Goal: Transaction & Acquisition: Purchase product/service

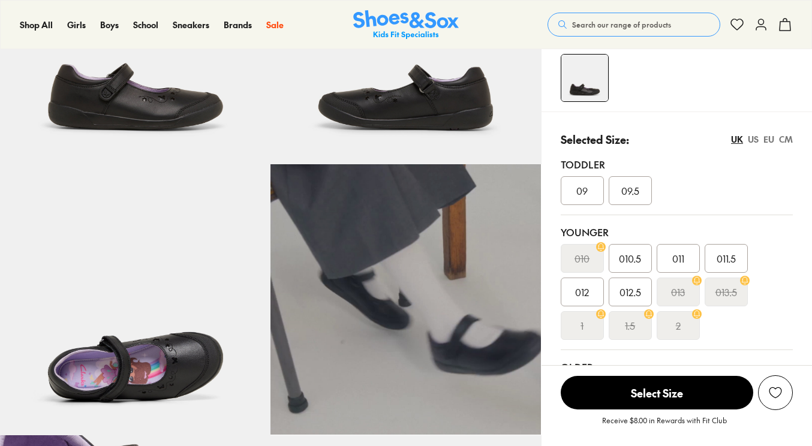
scroll to position [279, 0]
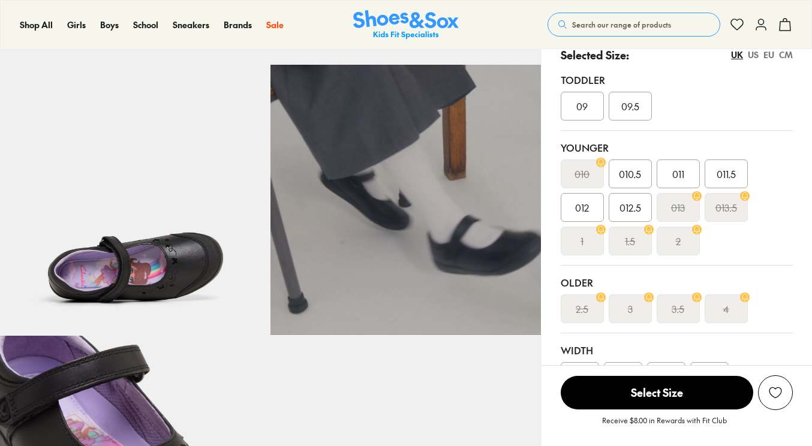
select select "*"
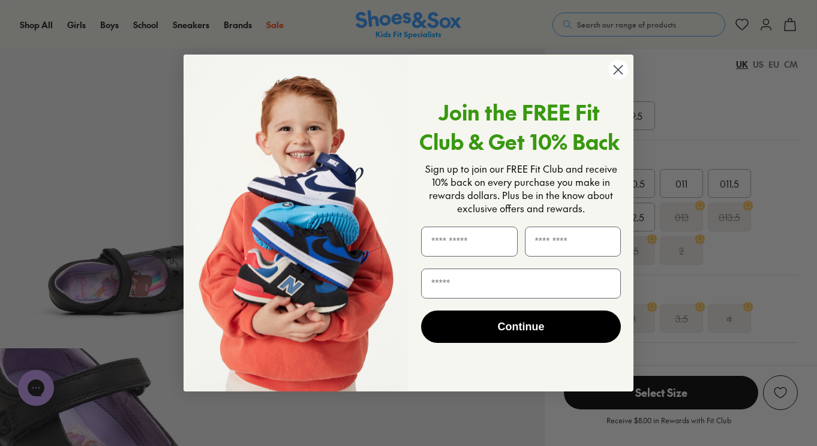
scroll to position [466, 0]
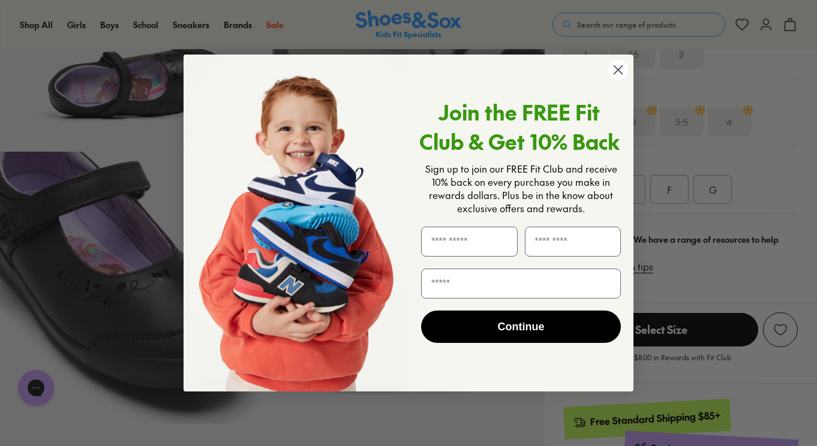
click at [617, 65] on circle "Close dialog" at bounding box center [618, 70] width 20 height 20
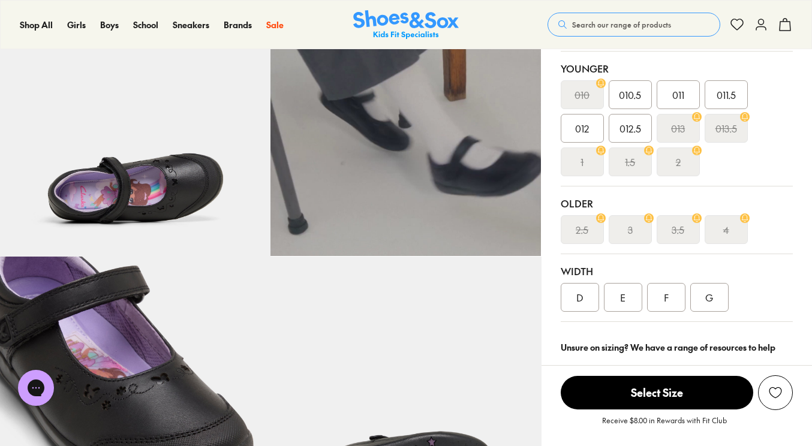
scroll to position [347, 0]
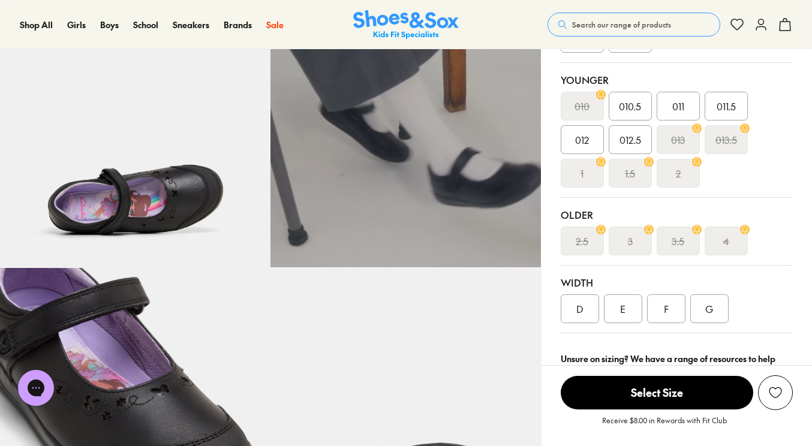
click at [626, 142] on span "012.5" at bounding box center [631, 140] width 22 height 14
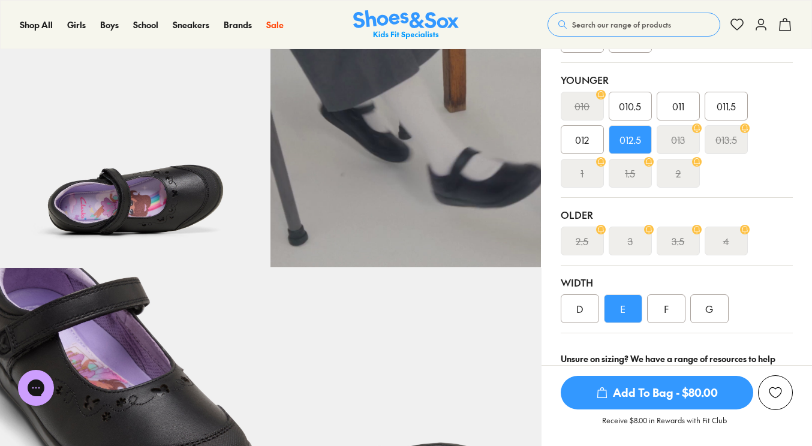
click at [711, 307] on div "G" at bounding box center [709, 309] width 38 height 29
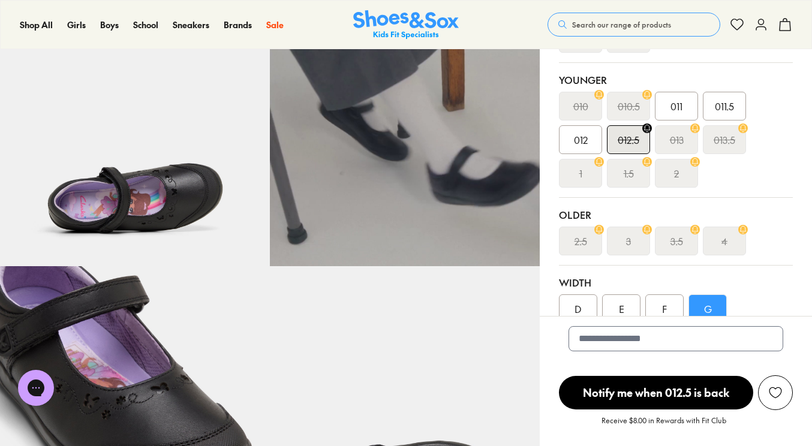
scroll to position [321, 0]
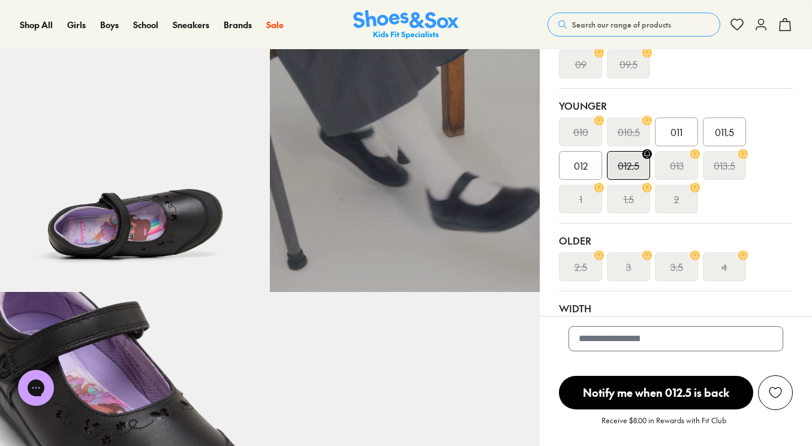
click at [569, 157] on div "012" at bounding box center [580, 165] width 43 height 29
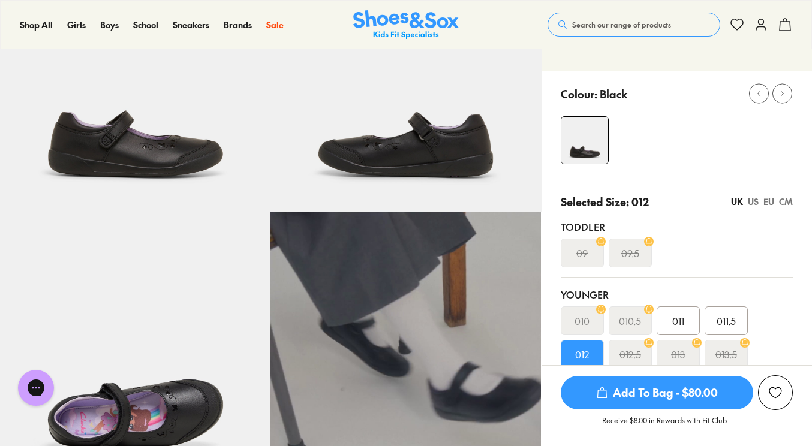
scroll to position [115, 0]
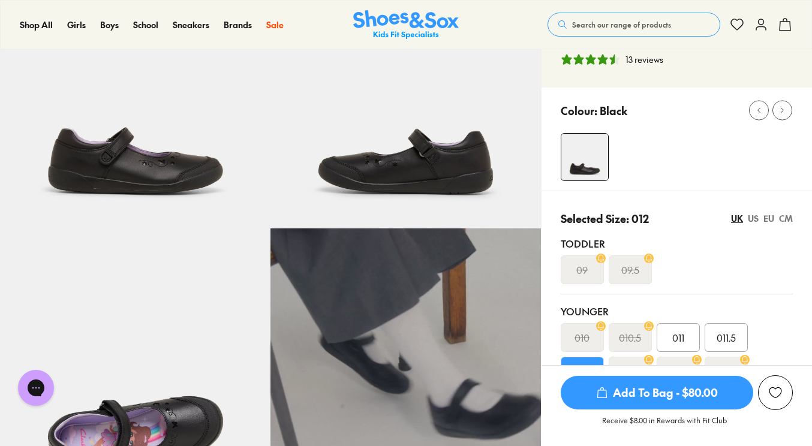
click at [768, 215] on div "EU" at bounding box center [769, 218] width 11 height 13
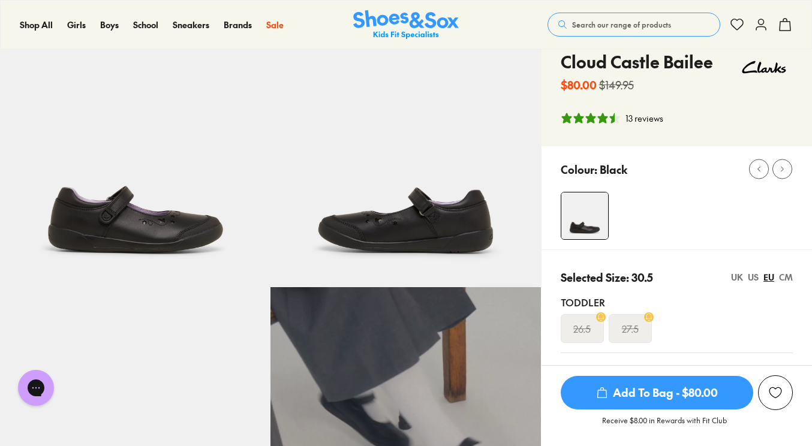
scroll to position [31, 0]
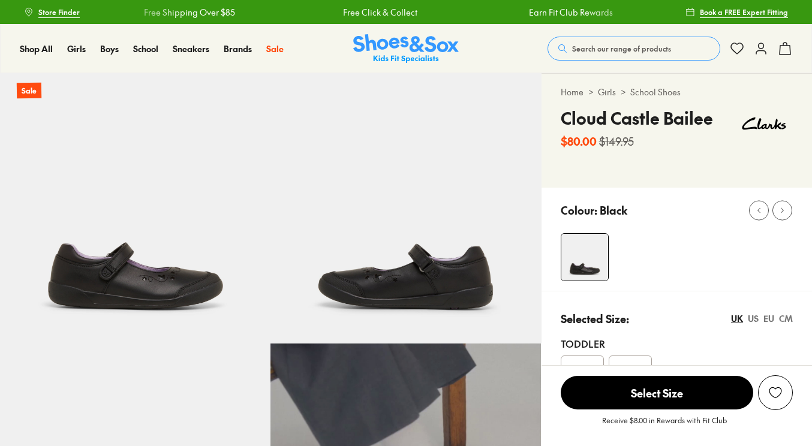
scroll to position [196, 0]
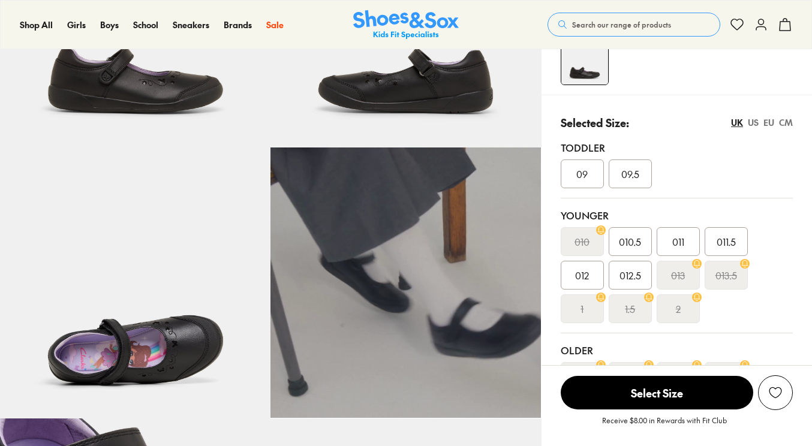
select select "*"
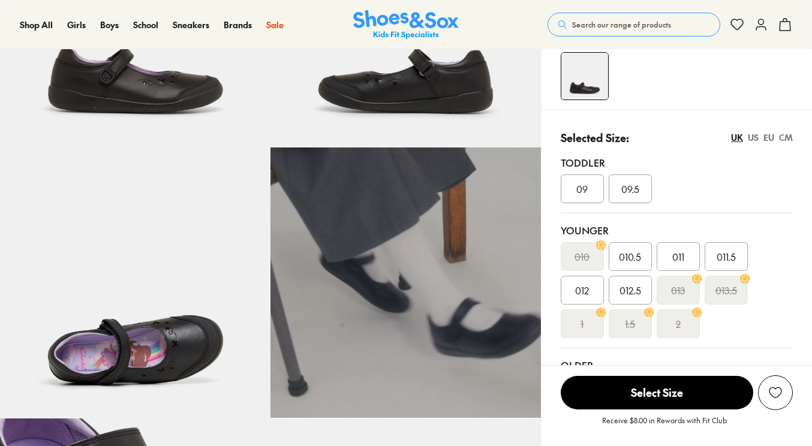
scroll to position [203, 0]
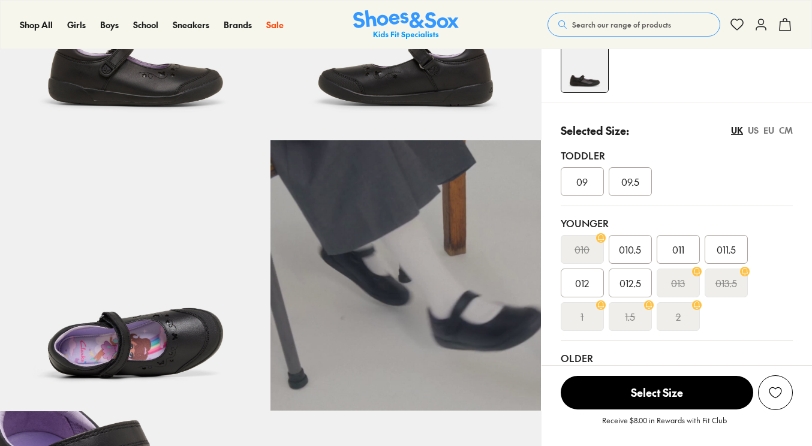
click at [767, 126] on div "EU" at bounding box center [769, 130] width 11 height 13
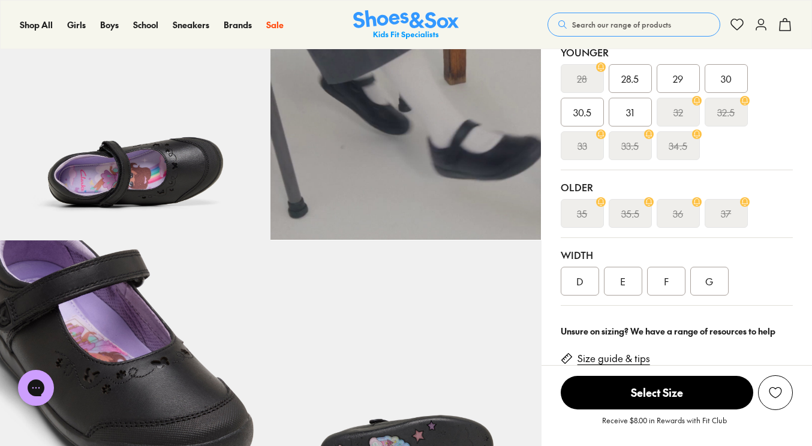
scroll to position [383, 0]
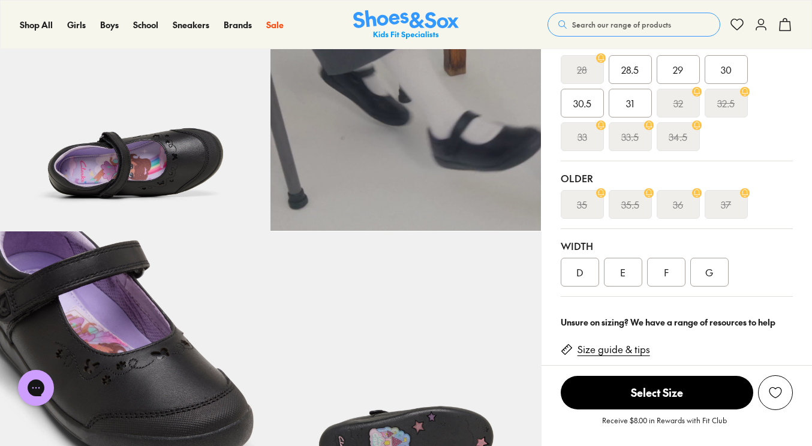
click at [669, 271] on div "F" at bounding box center [666, 272] width 38 height 29
click at [625, 284] on div "E" at bounding box center [623, 272] width 38 height 29
click at [592, 277] on div "D" at bounding box center [580, 272] width 38 height 29
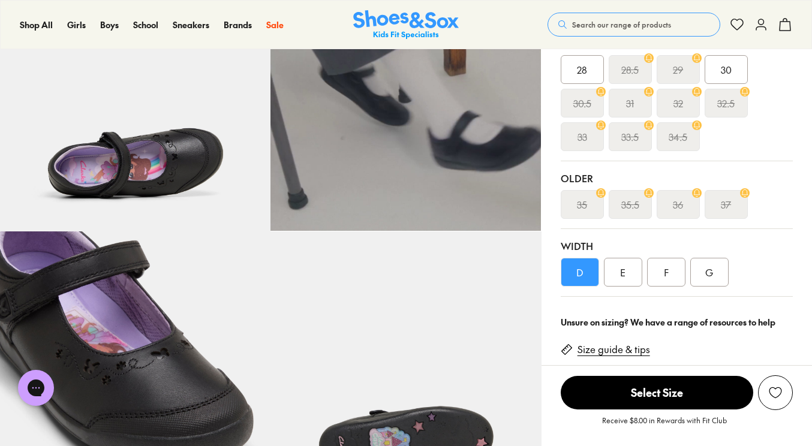
click at [624, 274] on div "E" at bounding box center [623, 272] width 38 height 29
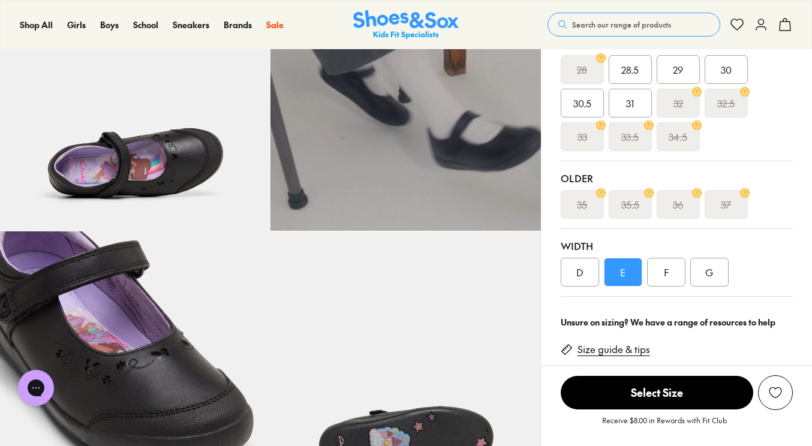
click at [658, 273] on div "F" at bounding box center [666, 272] width 38 height 29
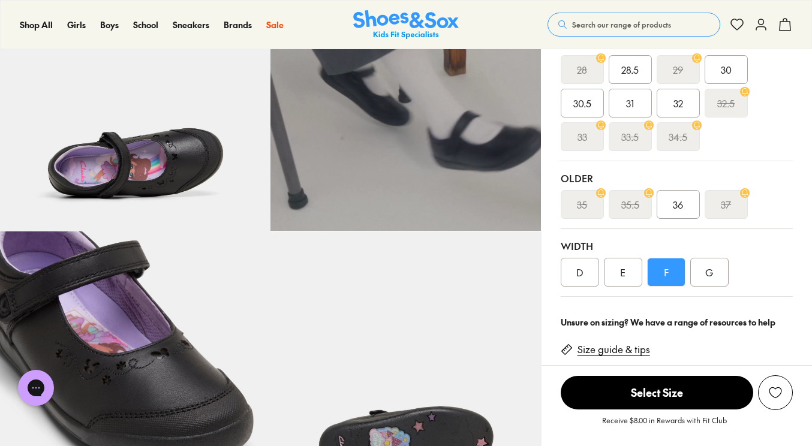
click at [705, 273] on div "G" at bounding box center [709, 272] width 38 height 29
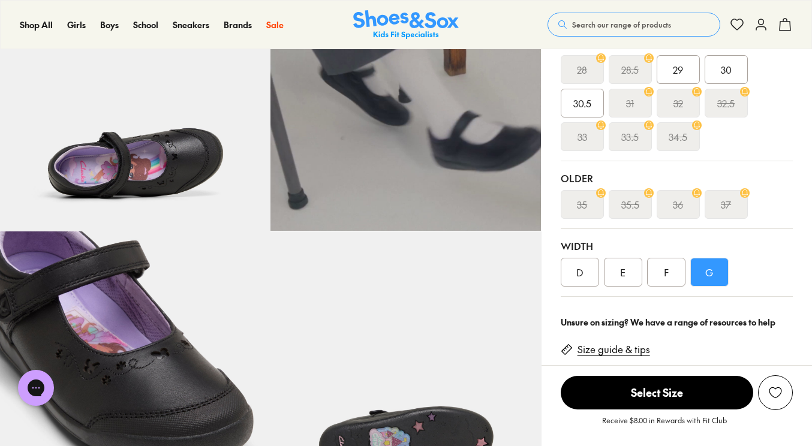
click at [660, 275] on div "F" at bounding box center [666, 272] width 38 height 29
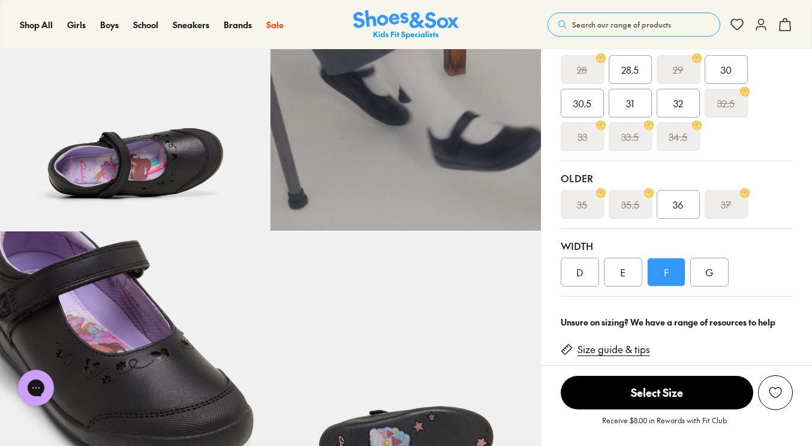
click at [684, 109] on div "32" at bounding box center [678, 103] width 43 height 29
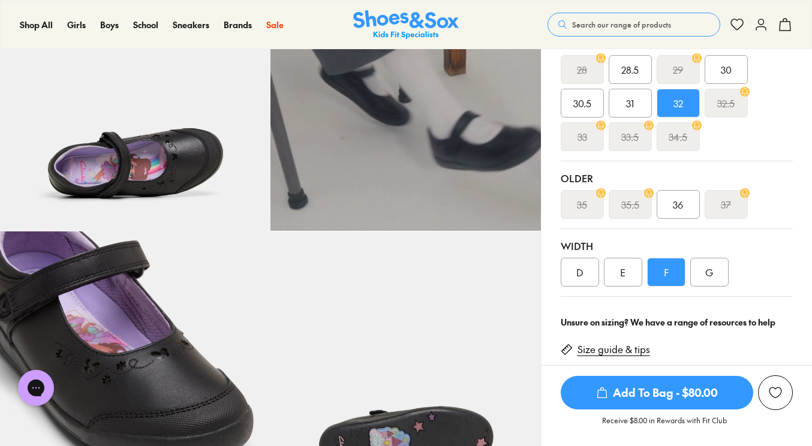
scroll to position [197, 0]
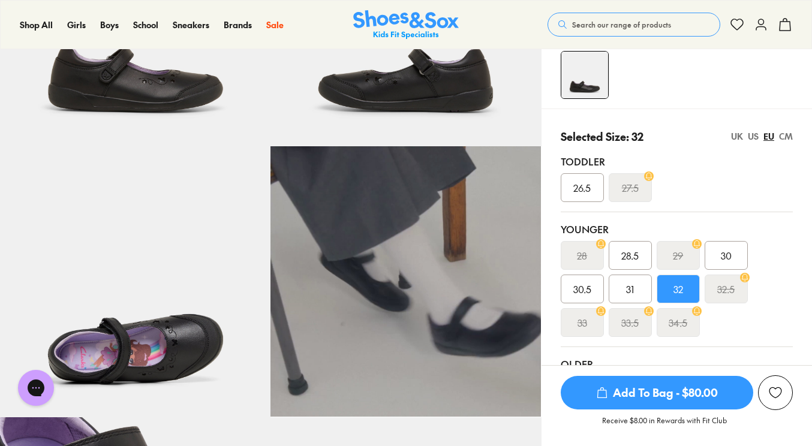
click at [738, 137] on div "UK" at bounding box center [737, 136] width 12 height 13
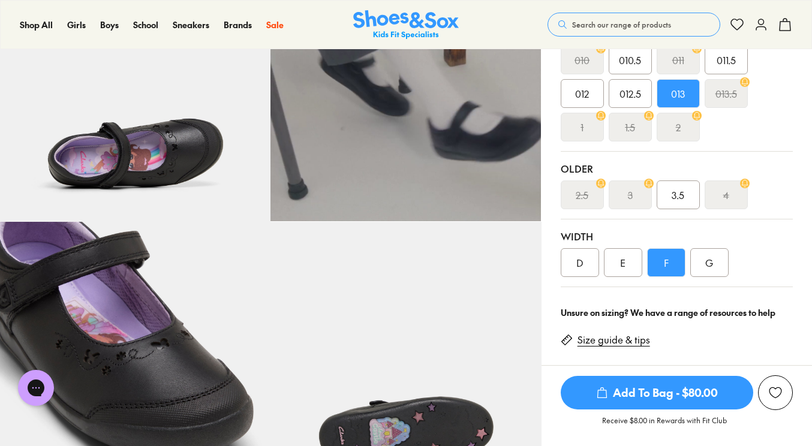
scroll to position [398, 0]
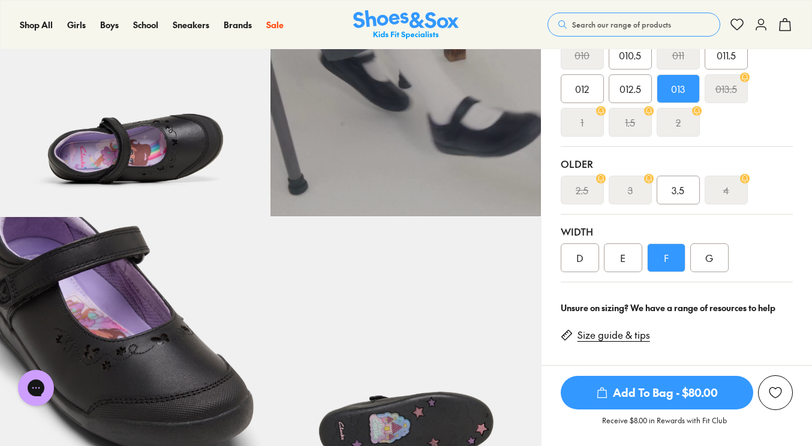
click at [707, 387] on span "Add To Bag - $80.00" at bounding box center [657, 393] width 193 height 34
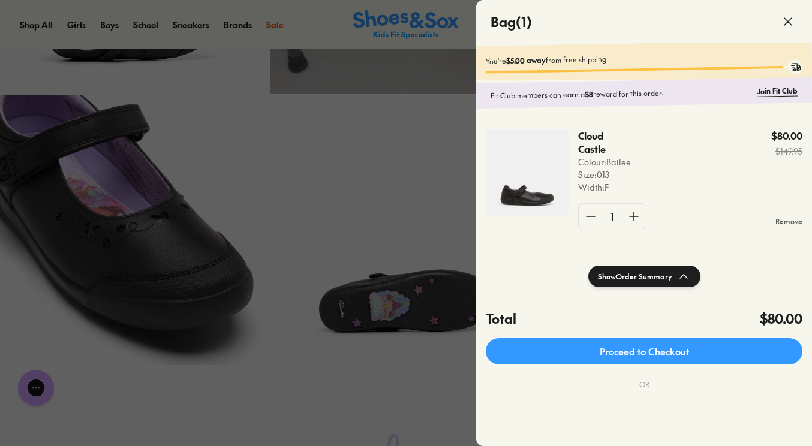
scroll to position [513, 0]
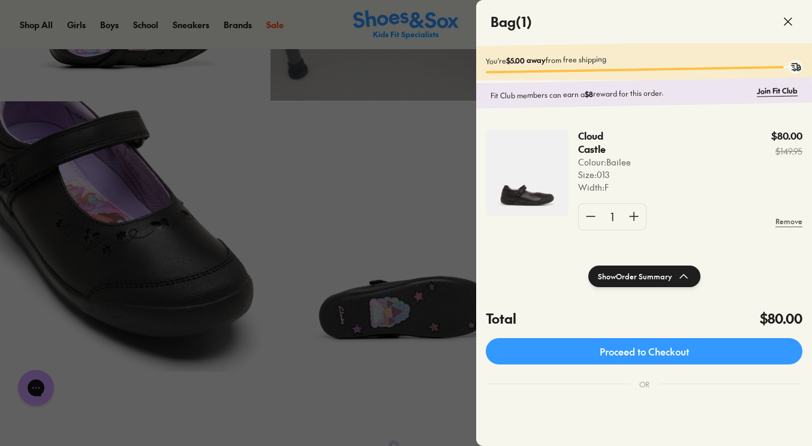
click at [786, 24] on icon at bounding box center [788, 21] width 14 height 14
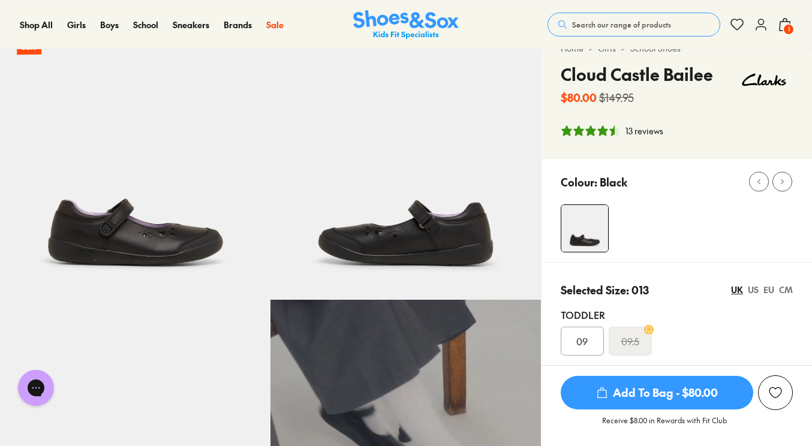
scroll to position [0, 0]
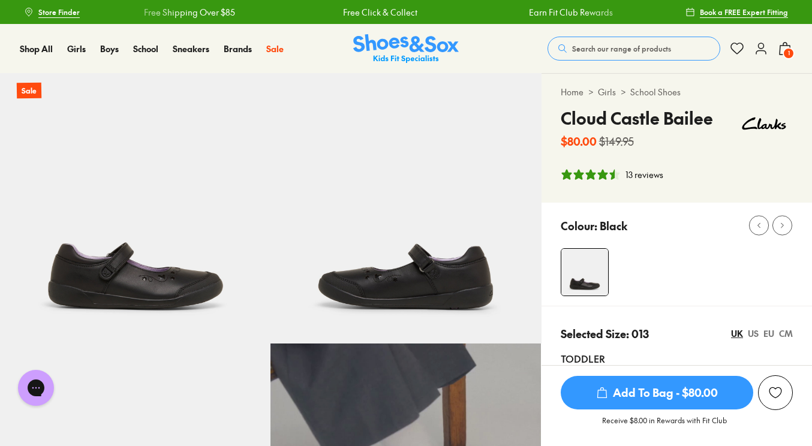
click at [611, 47] on span "Search our range of products" at bounding box center [621, 48] width 99 height 11
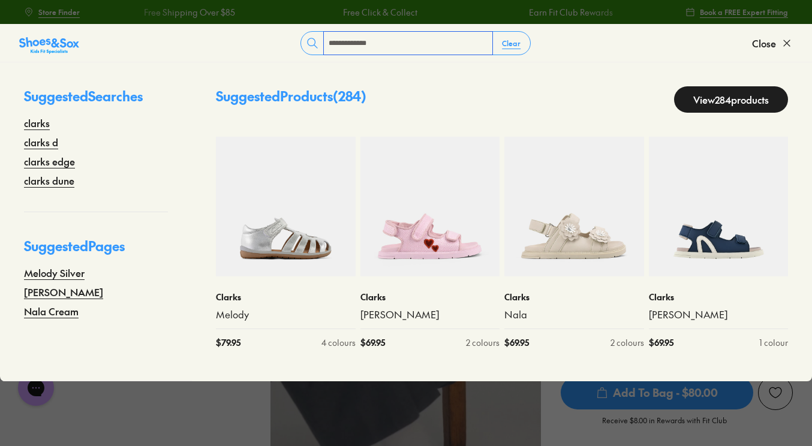
type input "**********"
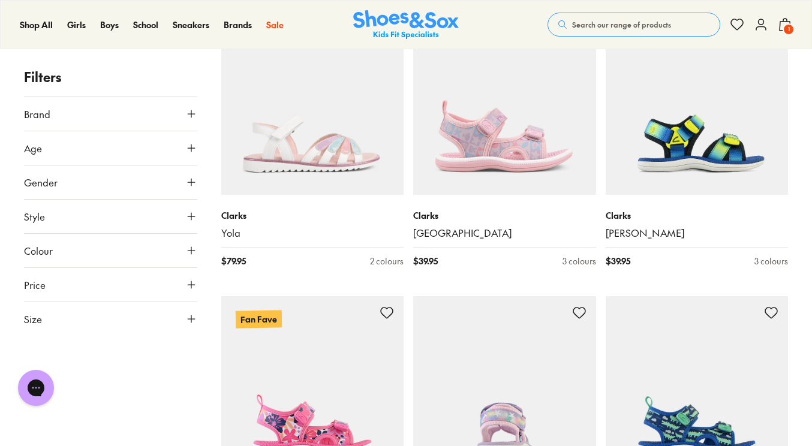
scroll to position [3000, 0]
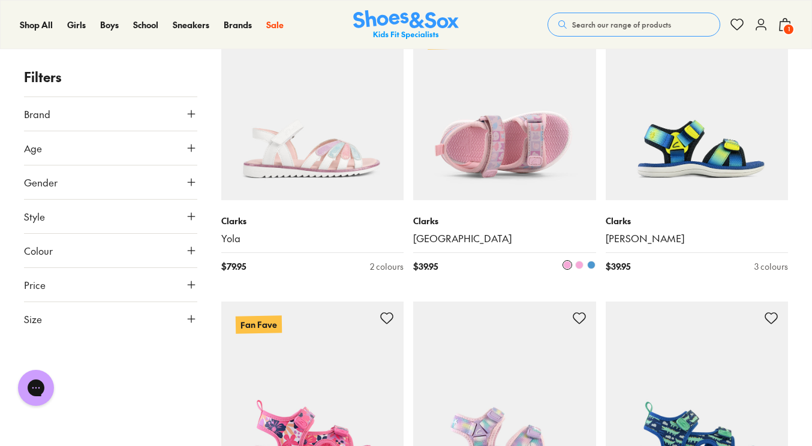
click at [474, 134] on img at bounding box center [504, 108] width 183 height 183
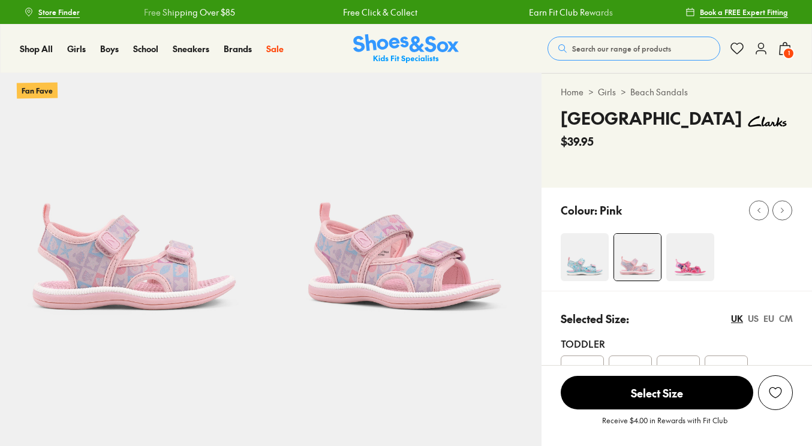
click at [575, 262] on img at bounding box center [585, 257] width 48 height 48
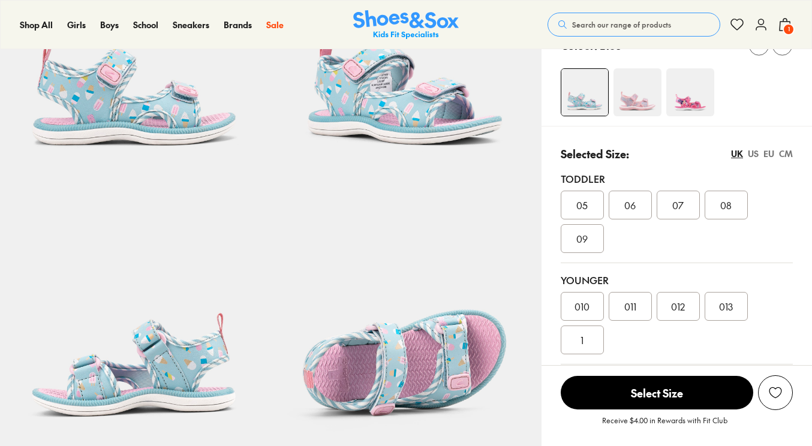
scroll to position [165, 0]
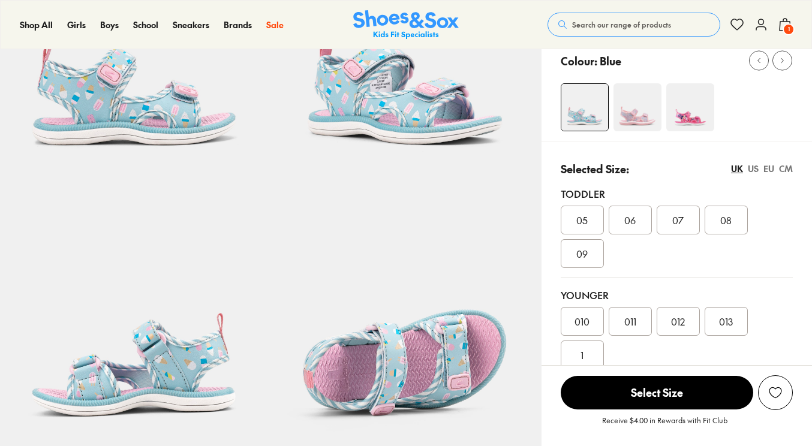
select select "*"
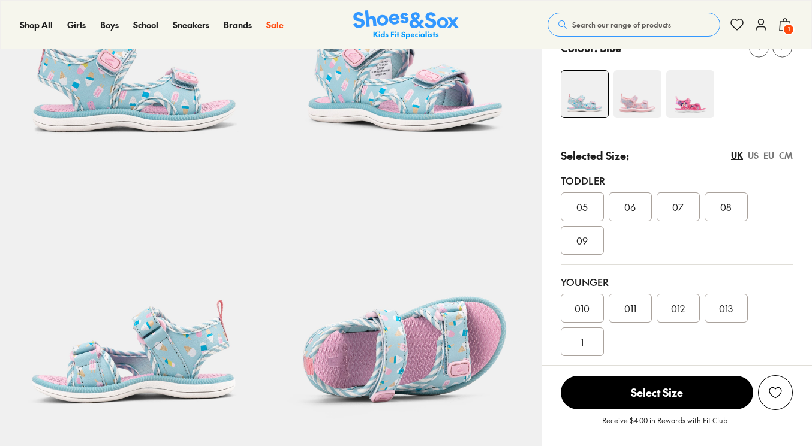
click at [730, 301] on span "013" at bounding box center [726, 308] width 14 height 14
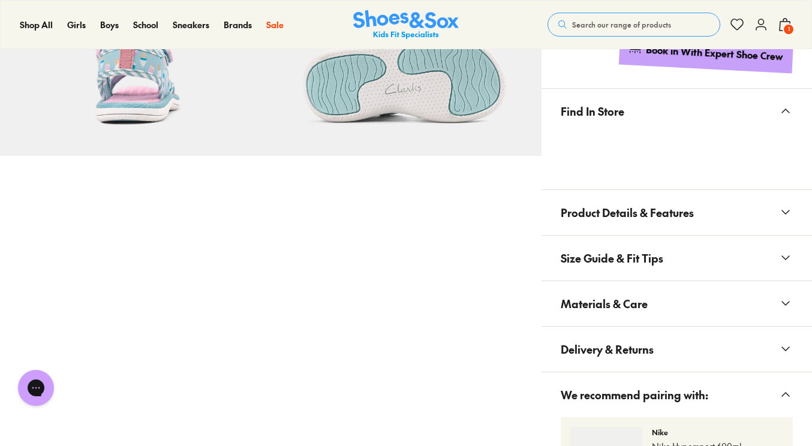
scroll to position [729, 0]
click at [637, 217] on span "Product Details & Features" at bounding box center [627, 213] width 133 height 35
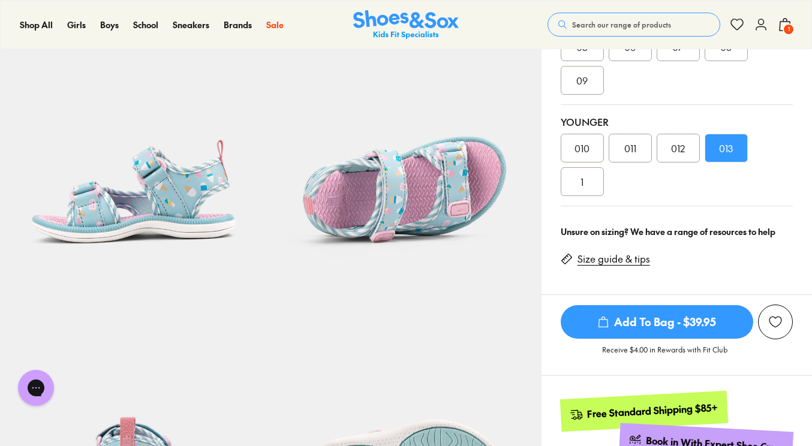
scroll to position [292, 0]
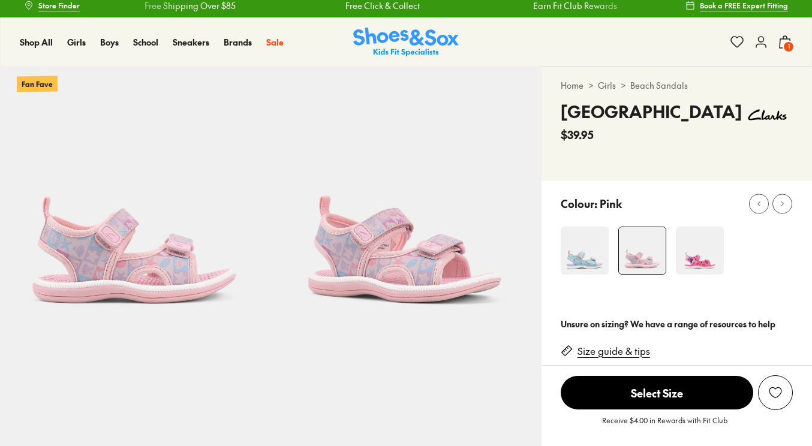
scroll to position [7, 0]
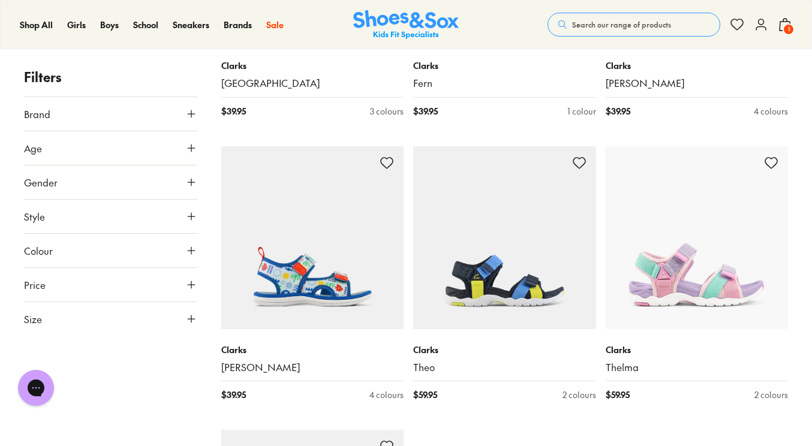
scroll to position [3442, 0]
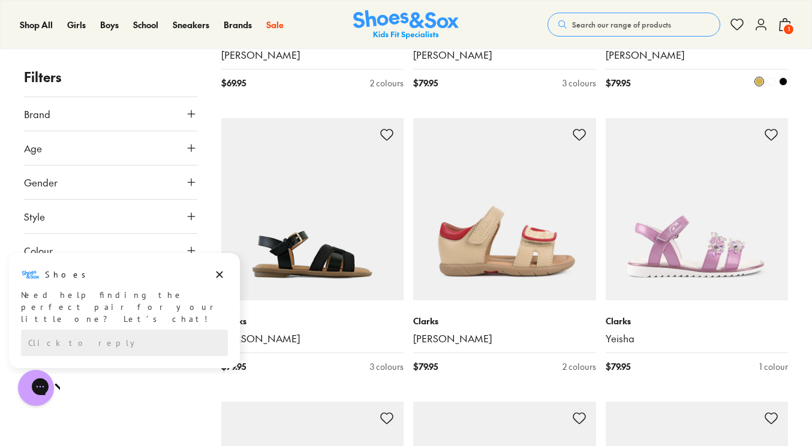
scroll to position [1196, 0]
